Goal: Transaction & Acquisition: Obtain resource

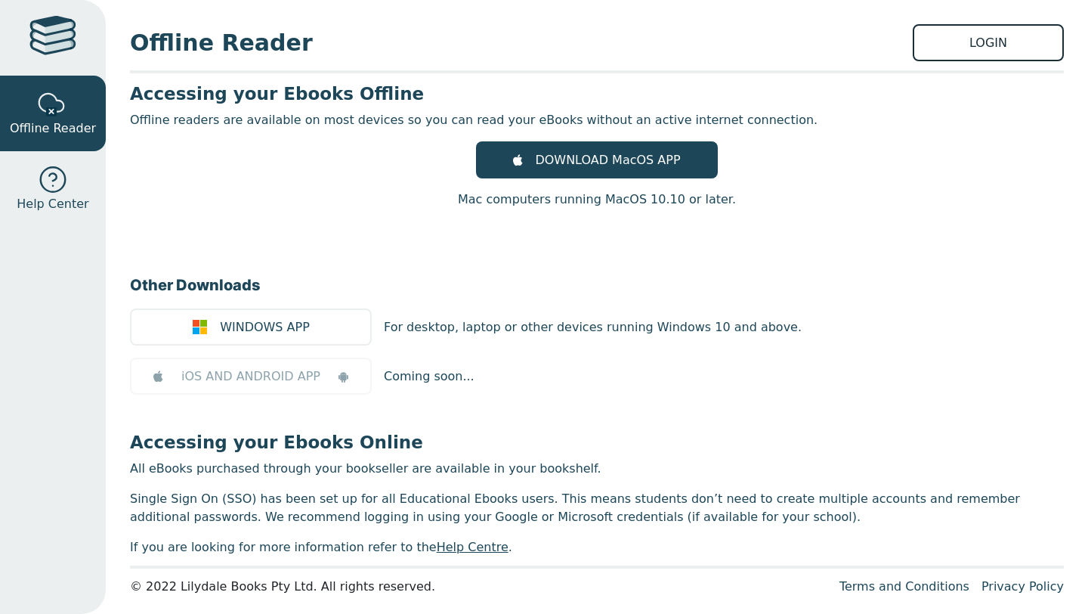
click at [973, 25] on link "LOGIN" at bounding box center [988, 42] width 151 height 37
click at [973, 44] on link "LOGIN" at bounding box center [988, 42] width 151 height 37
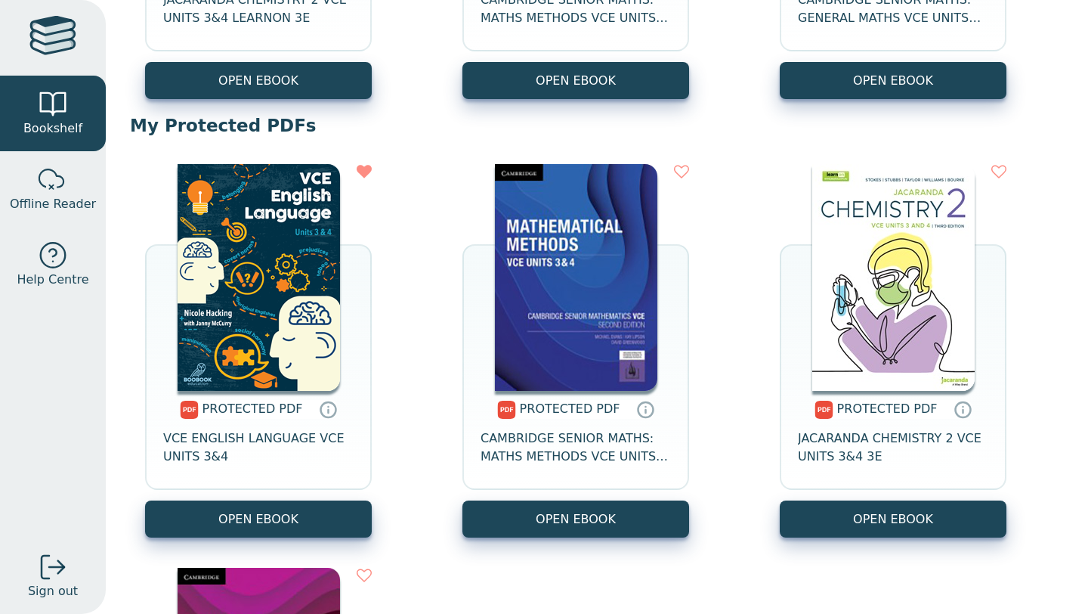
scroll to position [498, 0]
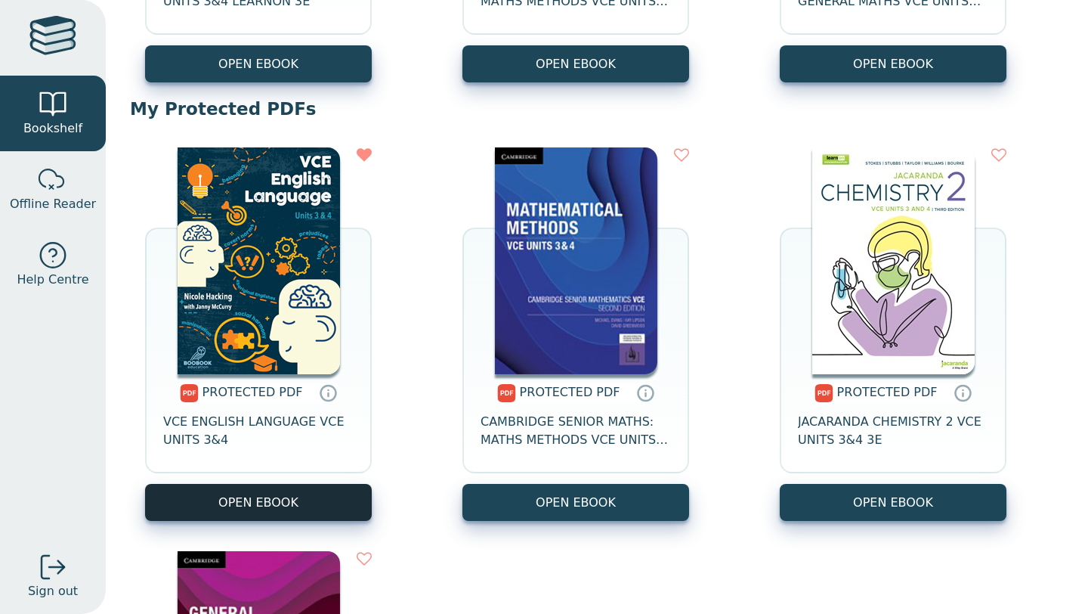
click at [290, 495] on link "OPEN EBOOK" at bounding box center [258, 502] width 227 height 37
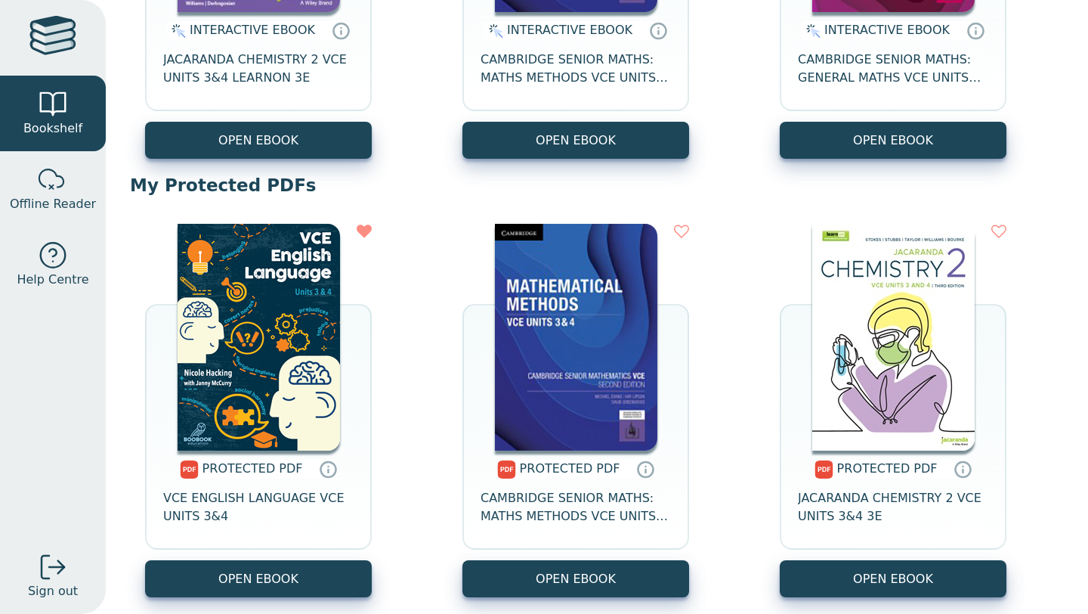
scroll to position [471, 0]
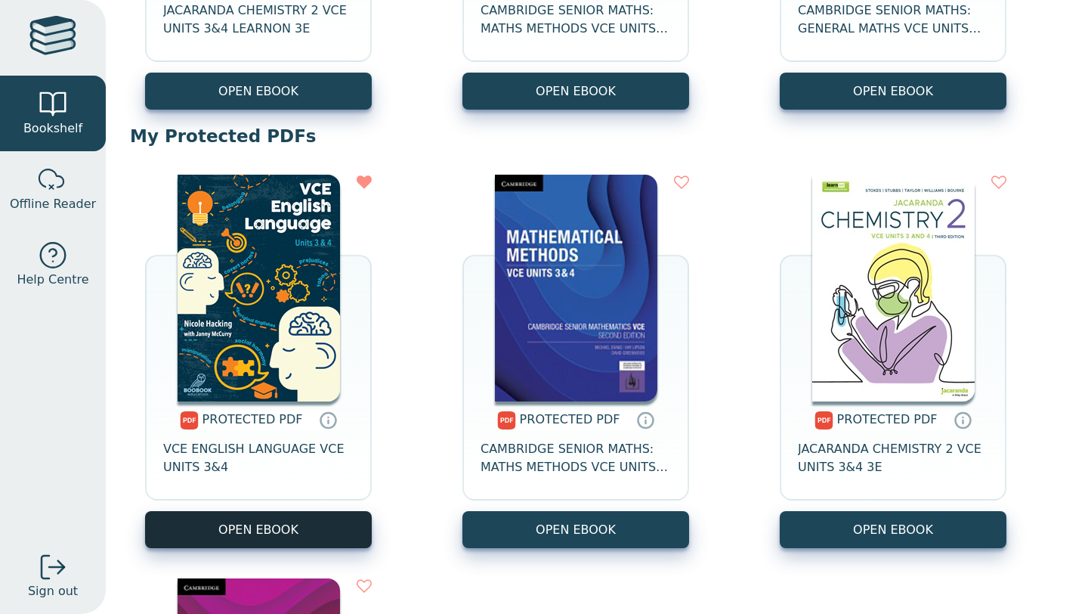
click at [270, 521] on link "OPEN EBOOK" at bounding box center [258, 529] width 227 height 37
